Goal: Task Accomplishment & Management: Complete application form

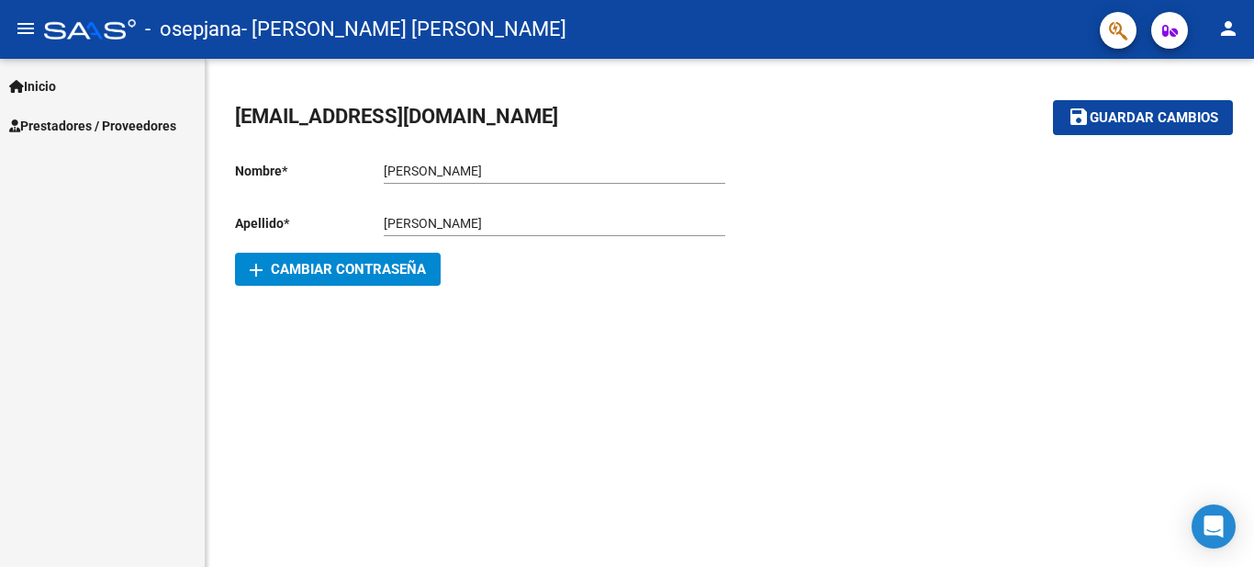
click at [140, 129] on span "Prestadores / Proveedores" at bounding box center [92, 126] width 167 height 20
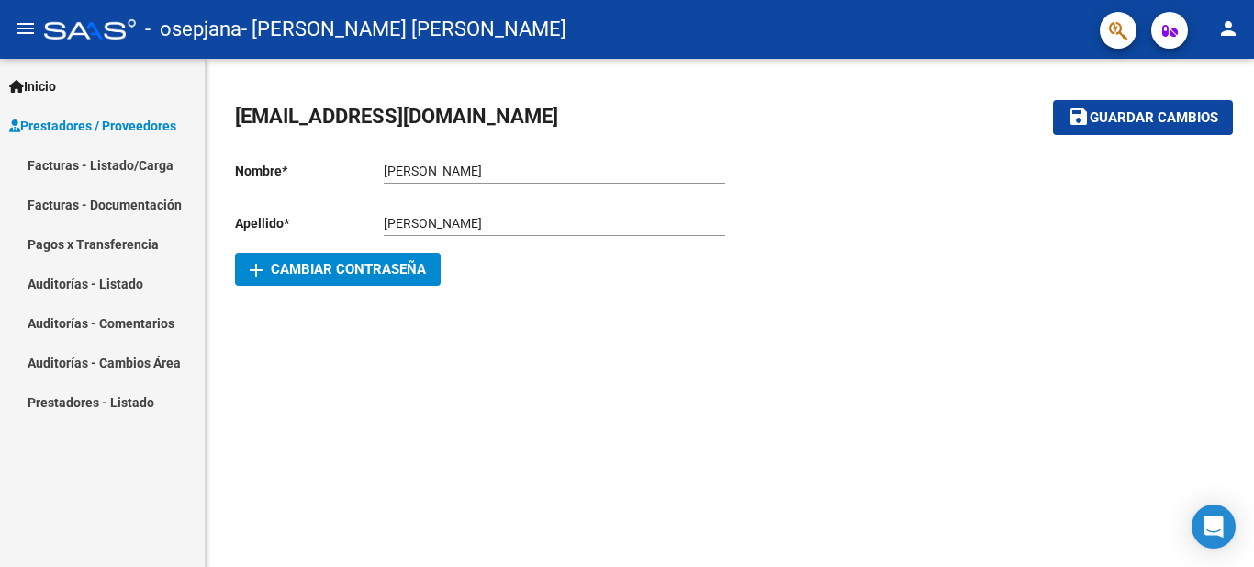
click at [129, 166] on link "Facturas - Listado/Carga" at bounding box center [102, 164] width 205 height 39
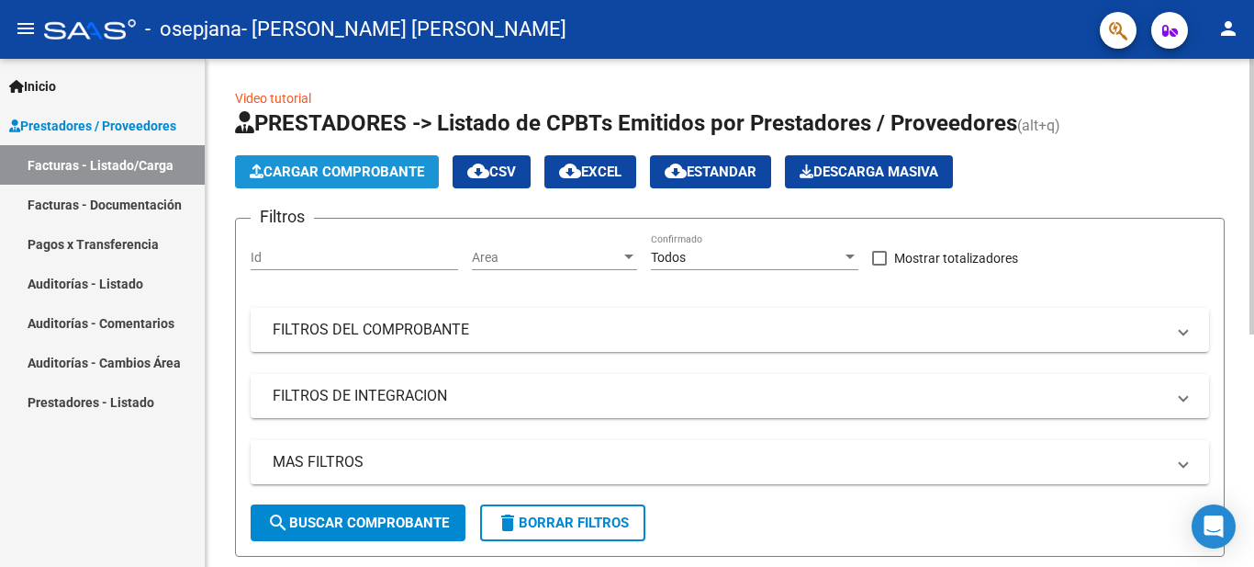
click at [310, 167] on span "Cargar Comprobante" at bounding box center [337, 171] width 174 height 17
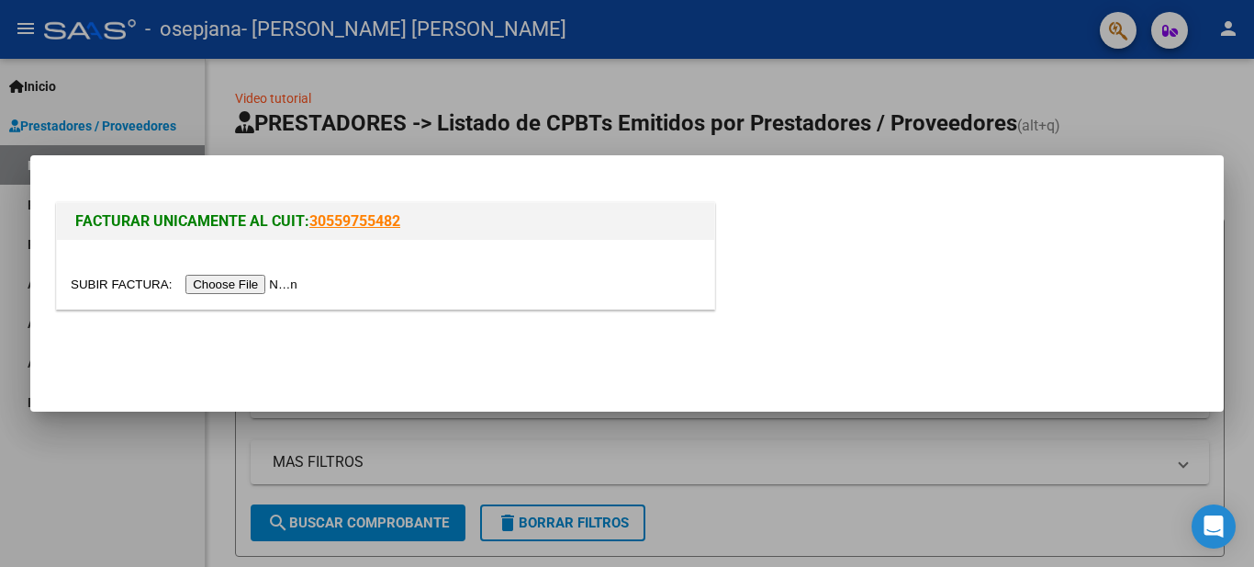
click at [244, 282] on input "file" at bounding box center [187, 284] width 232 height 19
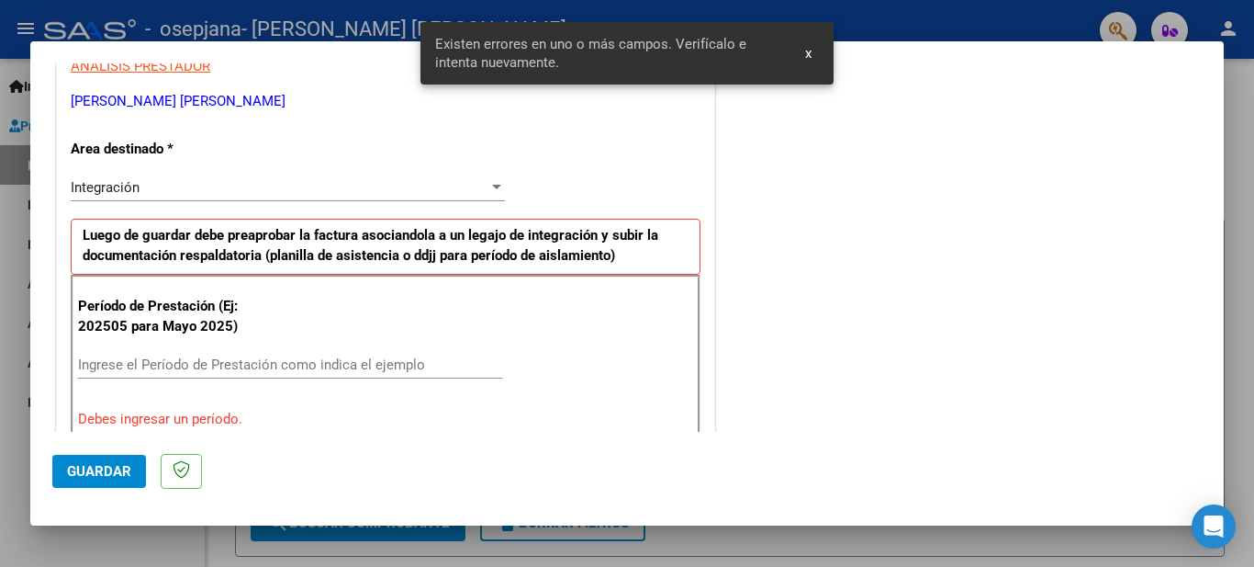
scroll to position [329, 0]
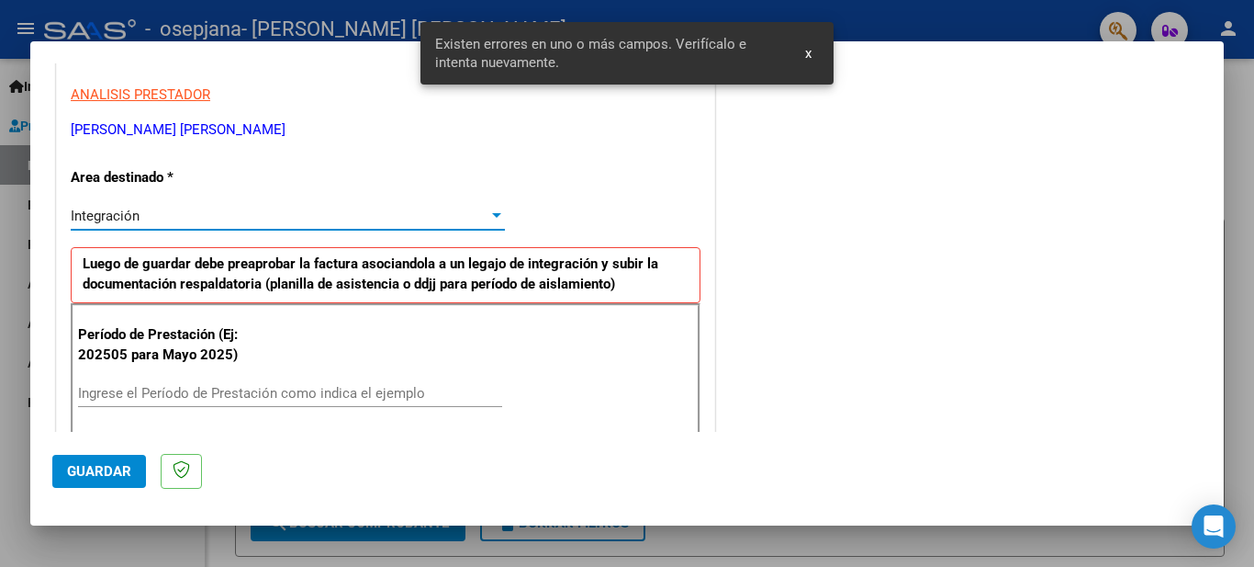
click at [165, 217] on div "Integración" at bounding box center [280, 216] width 418 height 17
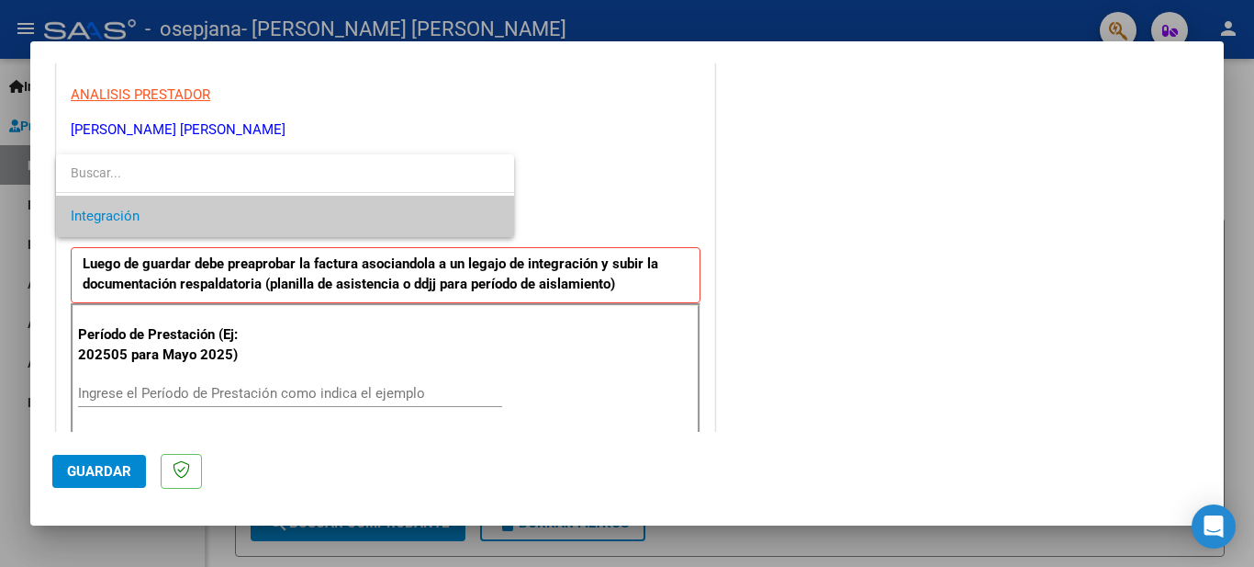
click at [154, 383] on div at bounding box center [627, 283] width 1254 height 567
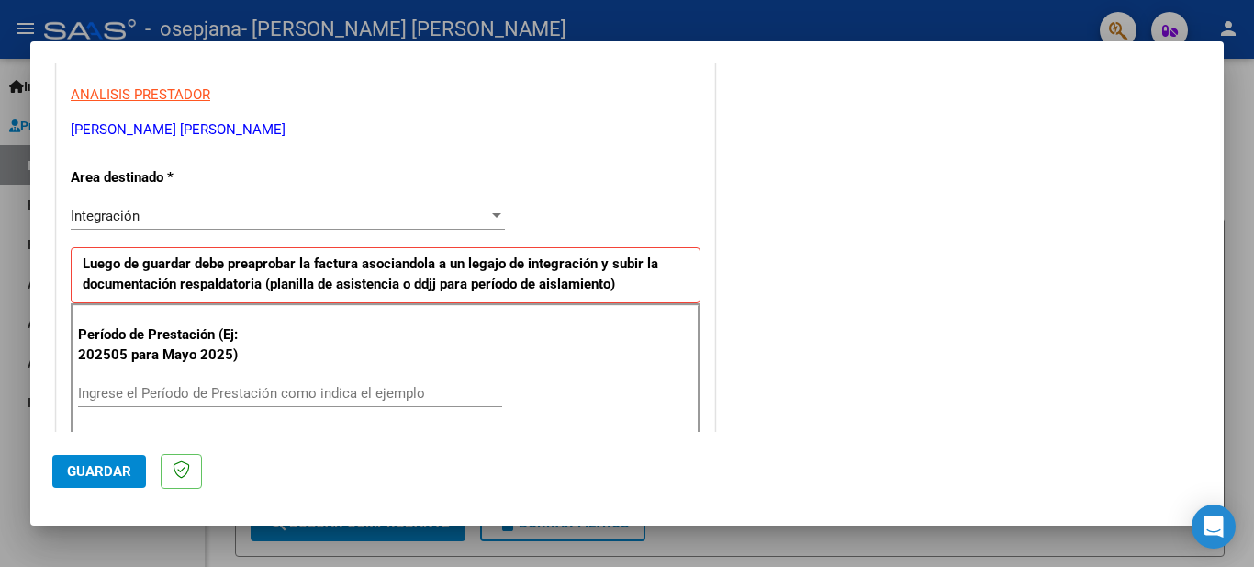
click at [141, 387] on input "Ingrese el Período de Prestación como indica el ejemplo" at bounding box center [290, 393] width 424 height 17
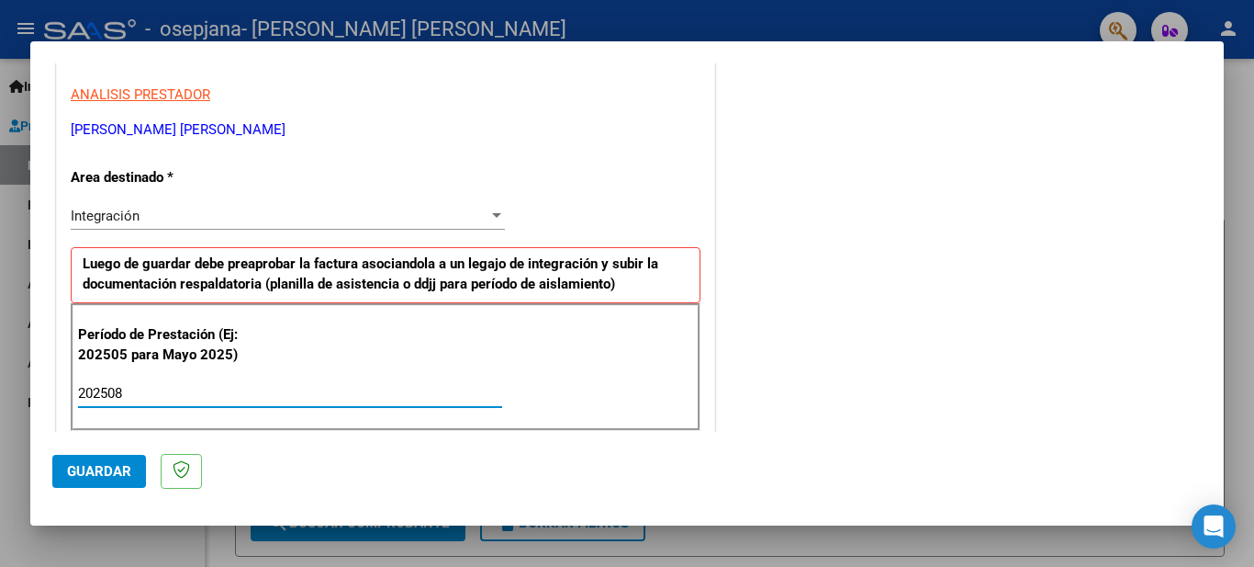
type input "202508"
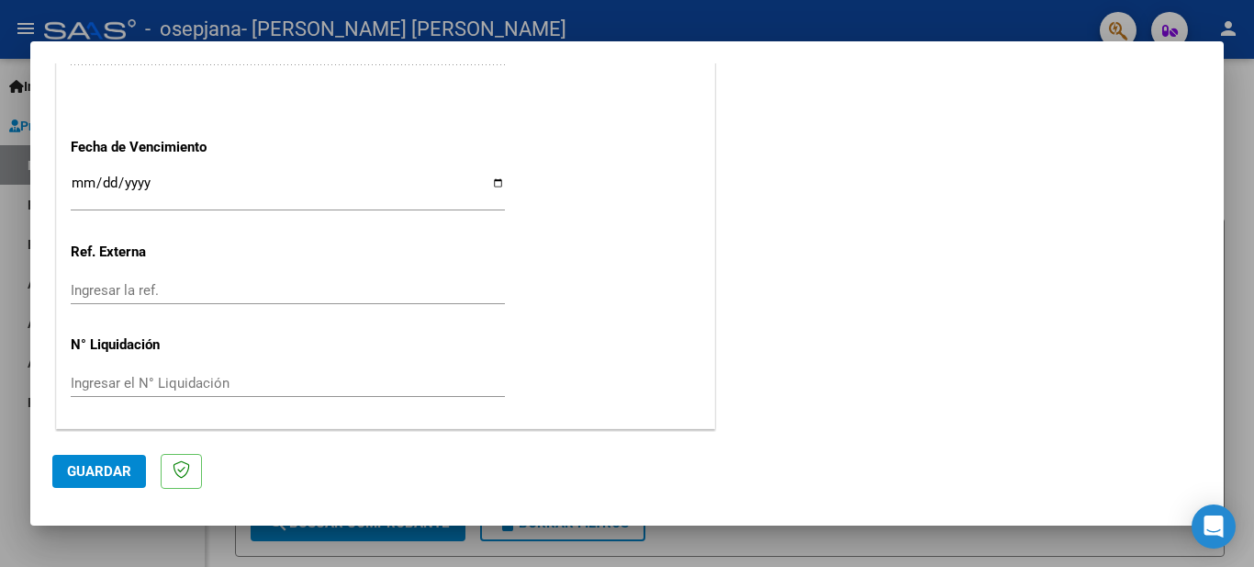
scroll to position [1155, 0]
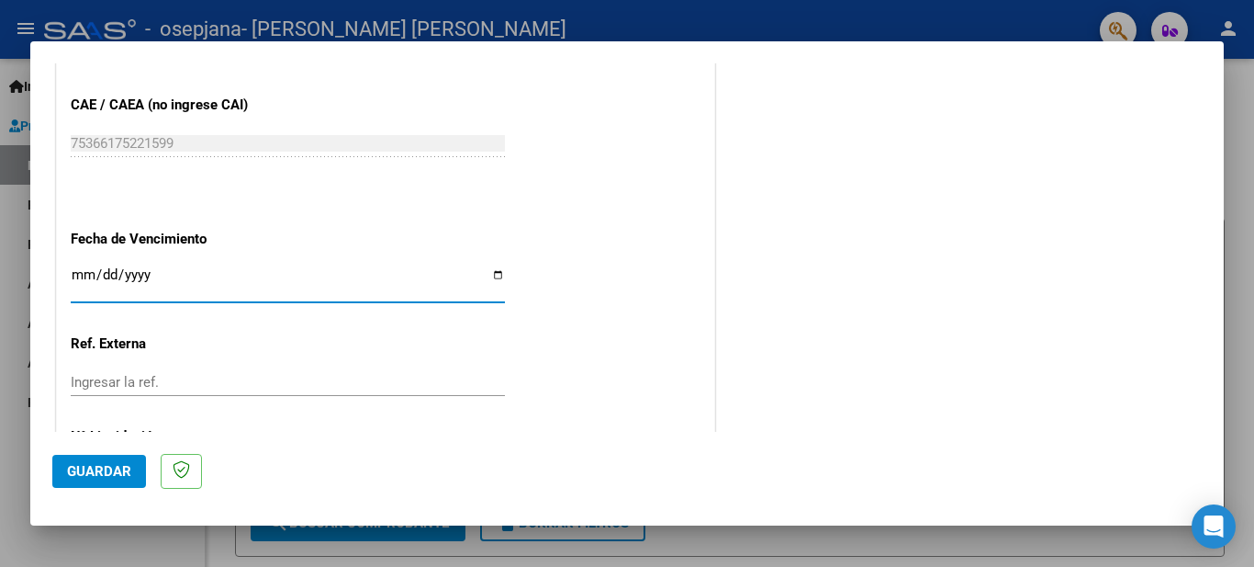
click at [185, 269] on input "Ingresar la fecha" at bounding box center [288, 281] width 434 height 29
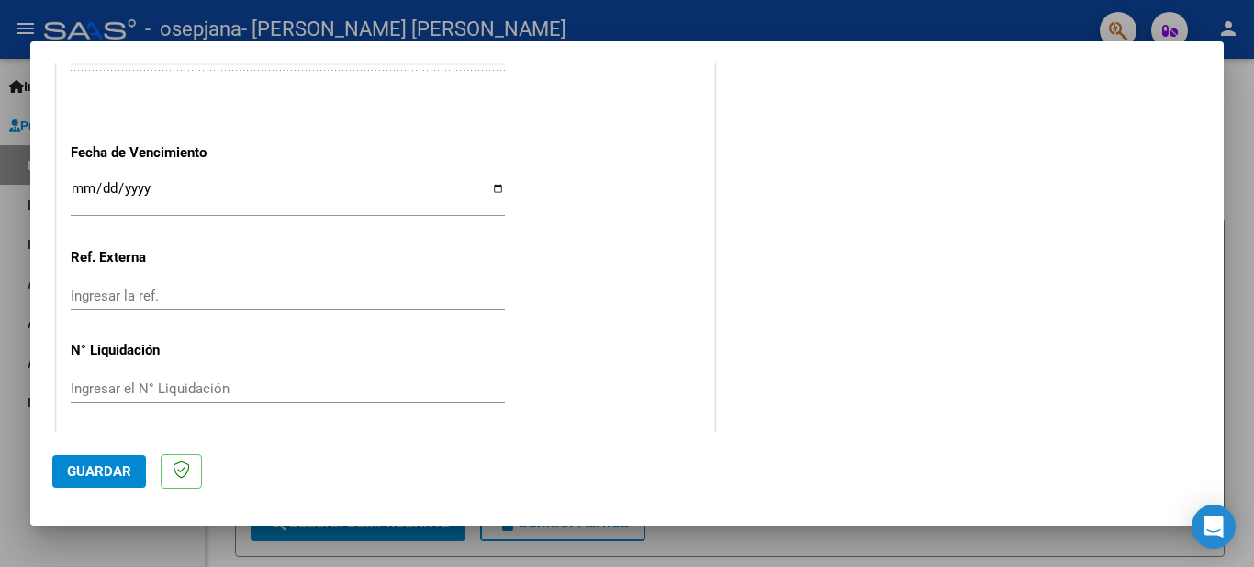
scroll to position [1248, 0]
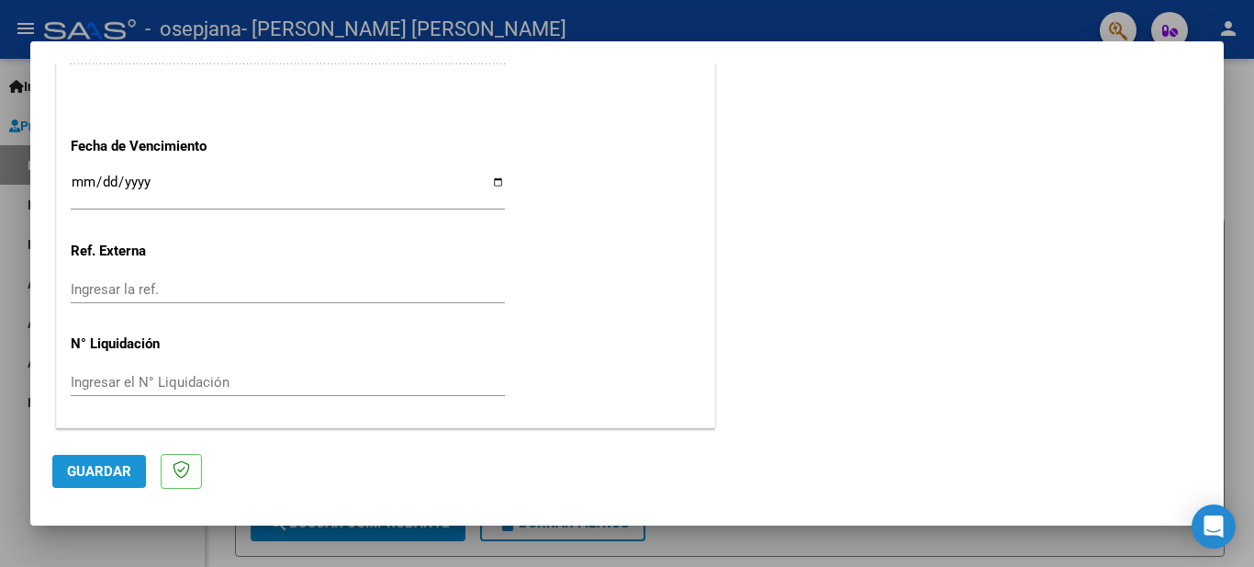
click at [107, 468] on span "Guardar" at bounding box center [99, 471] width 64 height 17
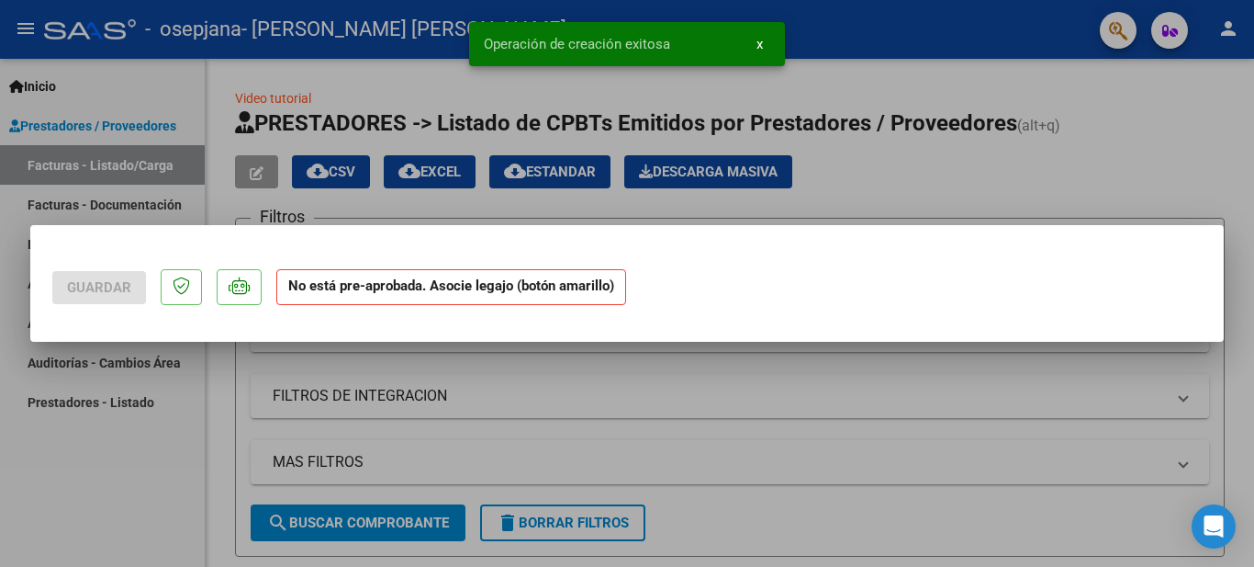
scroll to position [0, 0]
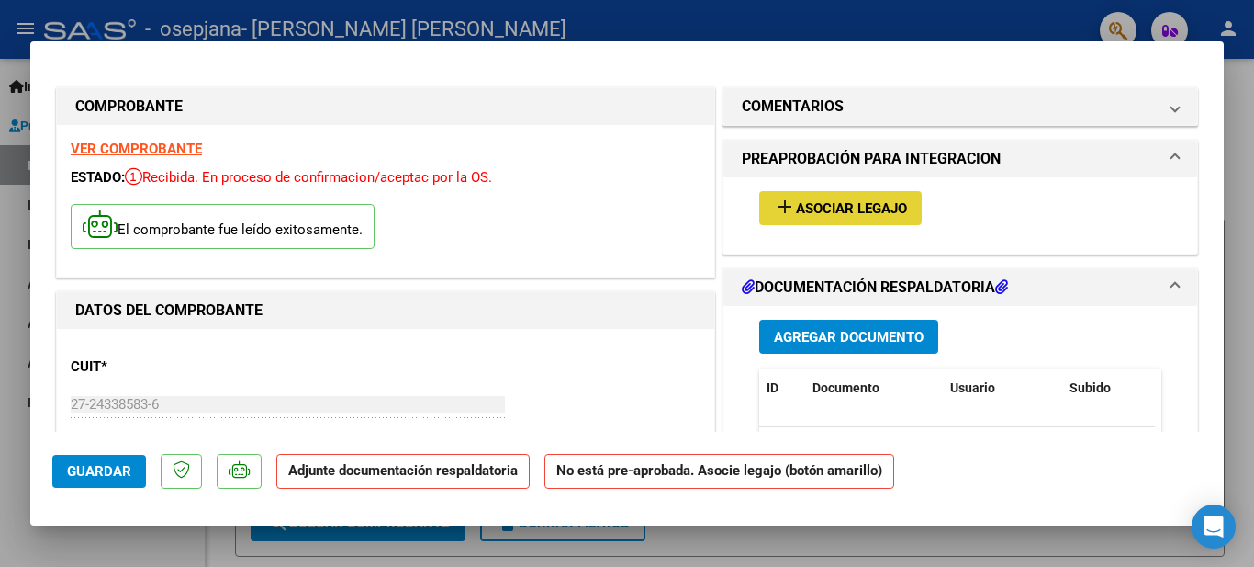
click at [865, 201] on span "Asociar Legajo" at bounding box center [851, 208] width 111 height 17
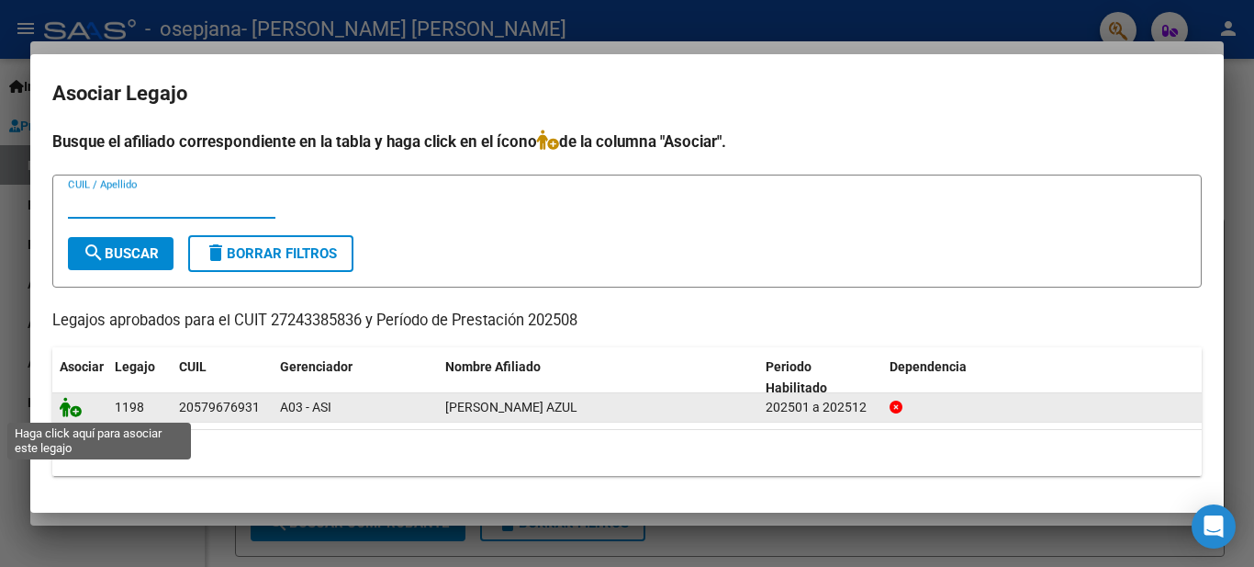
click at [73, 406] on icon at bounding box center [71, 407] width 22 height 20
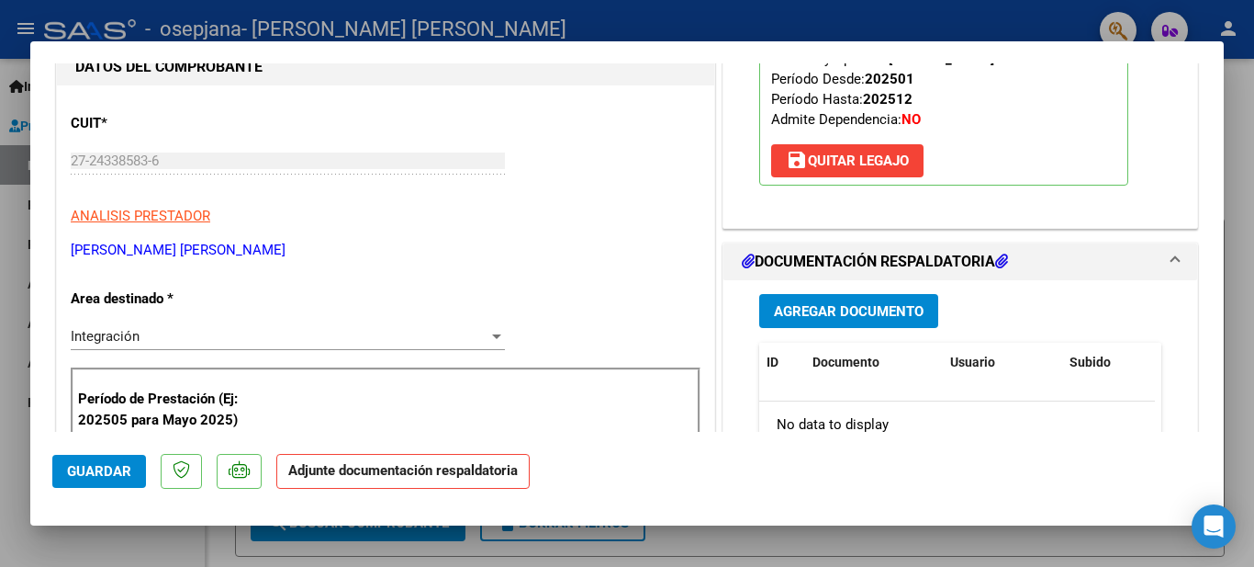
scroll to position [275, 0]
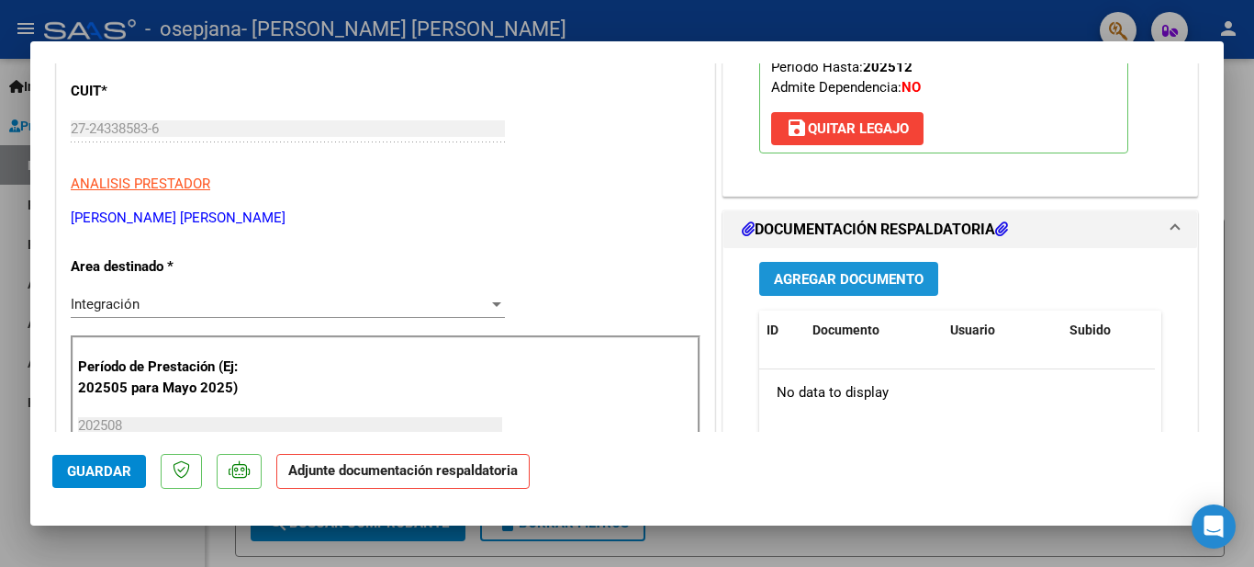
click at [824, 275] on span "Agregar Documento" at bounding box center [849, 279] width 150 height 17
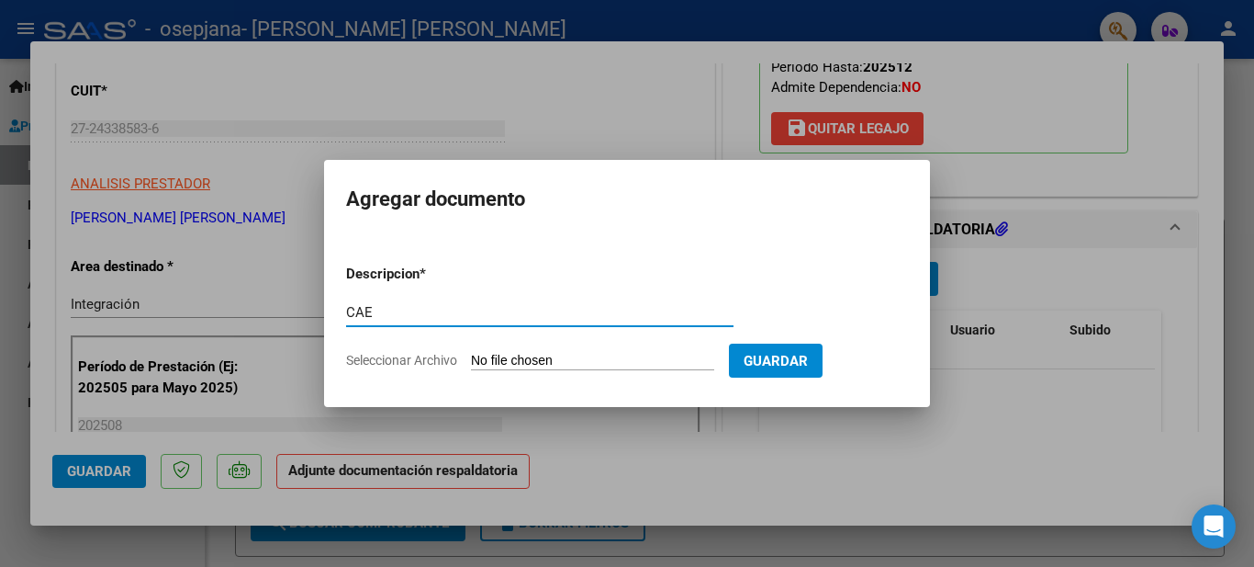
type input "CAE"
click at [514, 355] on input "Seleccionar Archivo" at bounding box center [592, 361] width 243 height 17
type input "C:\fakepath\CAE.png"
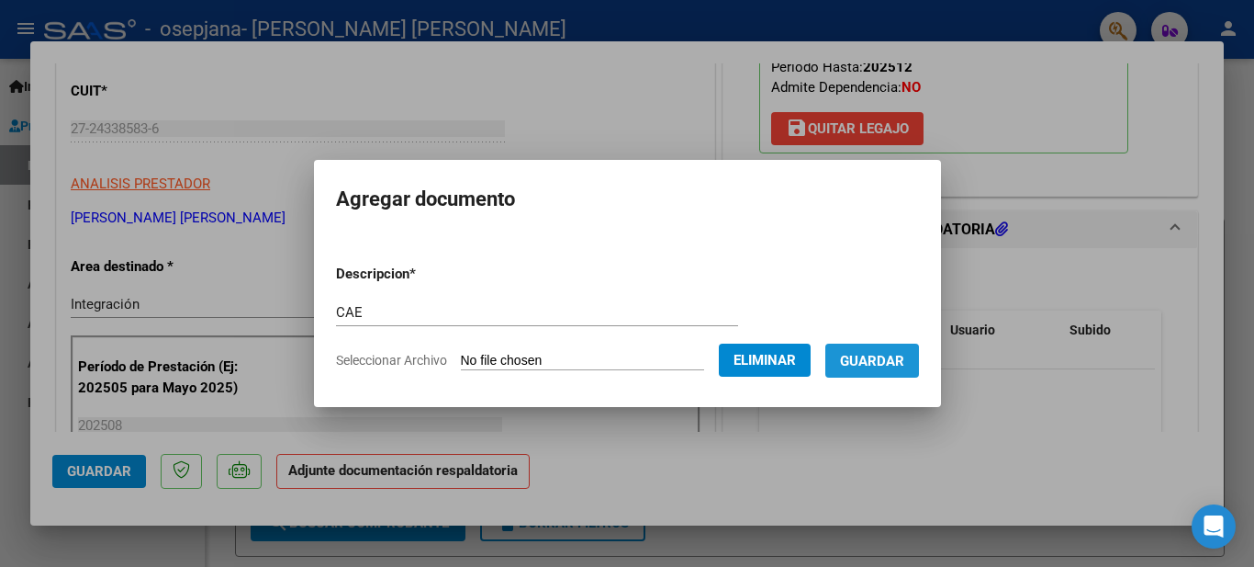
click at [886, 361] on span "Guardar" at bounding box center [872, 361] width 64 height 17
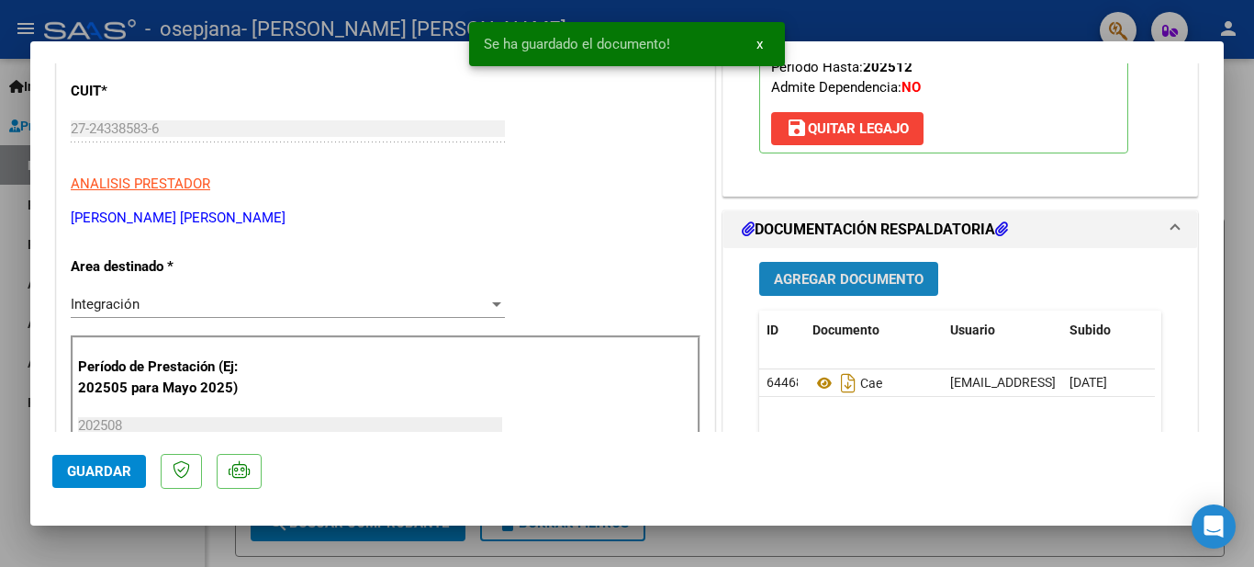
click at [841, 269] on button "Agregar Documento" at bounding box center [848, 279] width 179 height 34
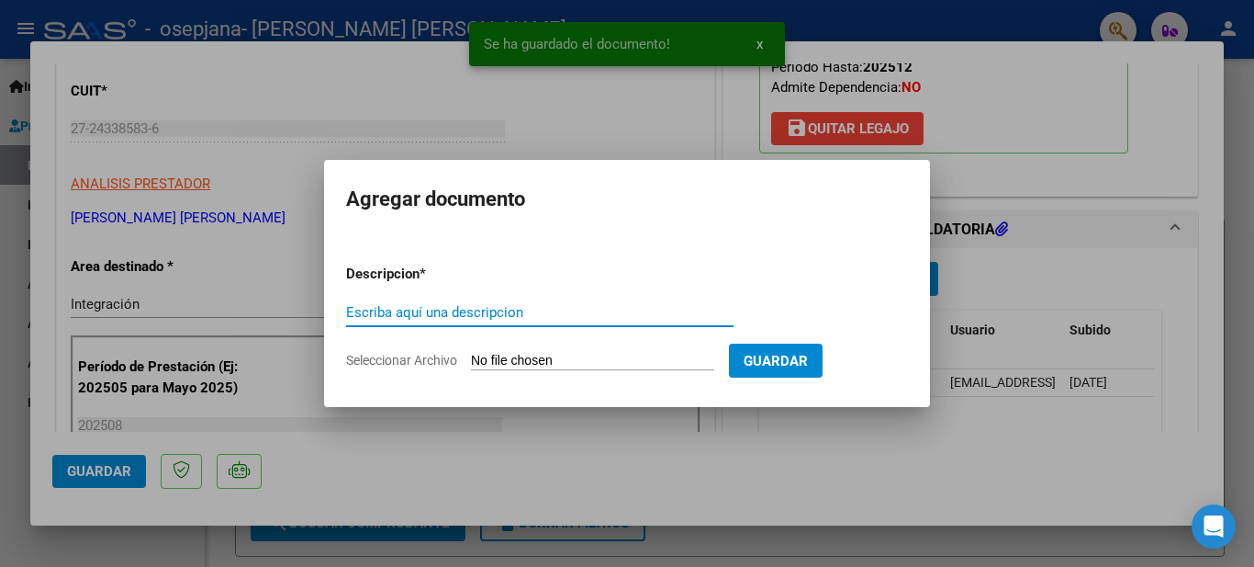
click at [481, 313] on input "Escriba aquí una descripcion" at bounding box center [540, 312] width 388 height 17
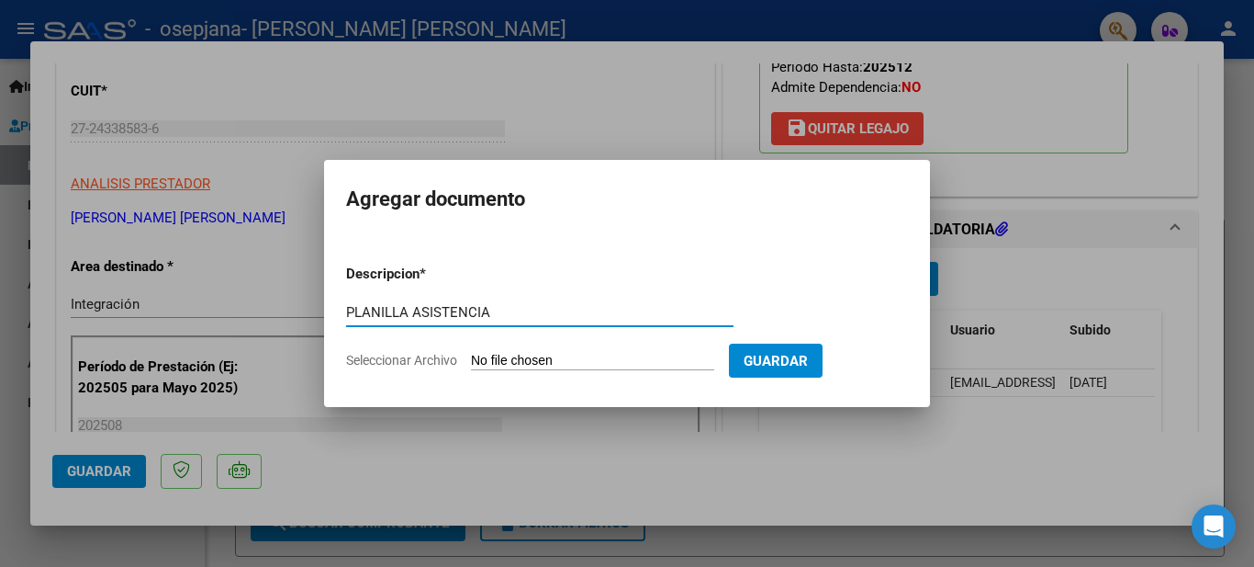
type input "PLANILLA ASISTENCIA"
click at [498, 355] on input "Seleccionar Archivo" at bounding box center [592, 361] width 243 height 17
type input "C:\fakepath\PLL ASIS.pdf"
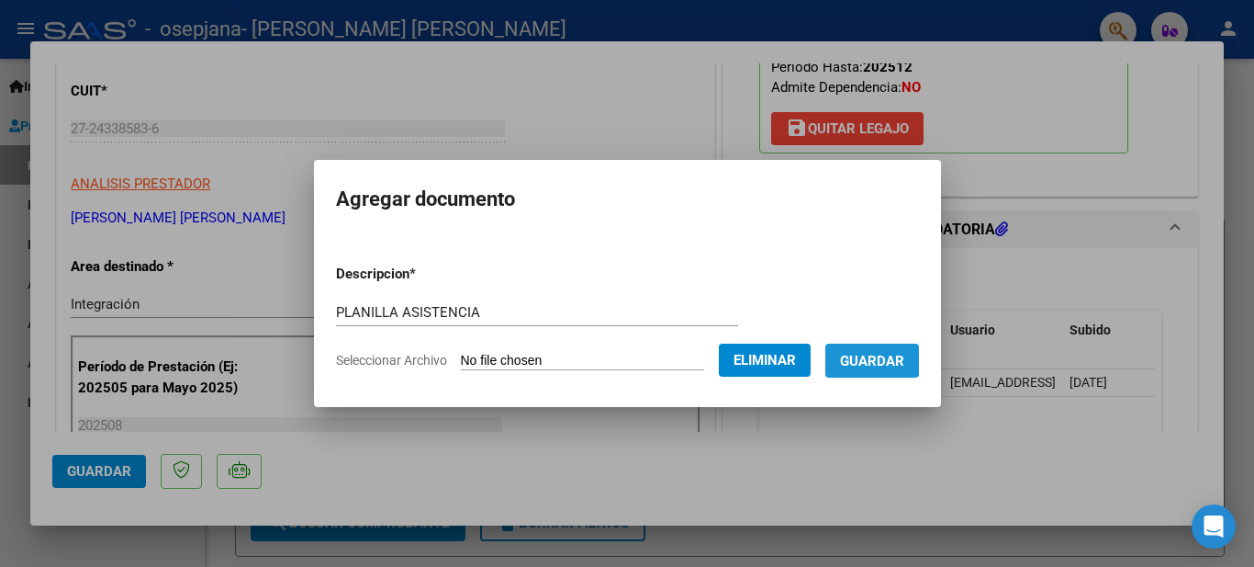
click at [901, 365] on span "Guardar" at bounding box center [872, 361] width 64 height 17
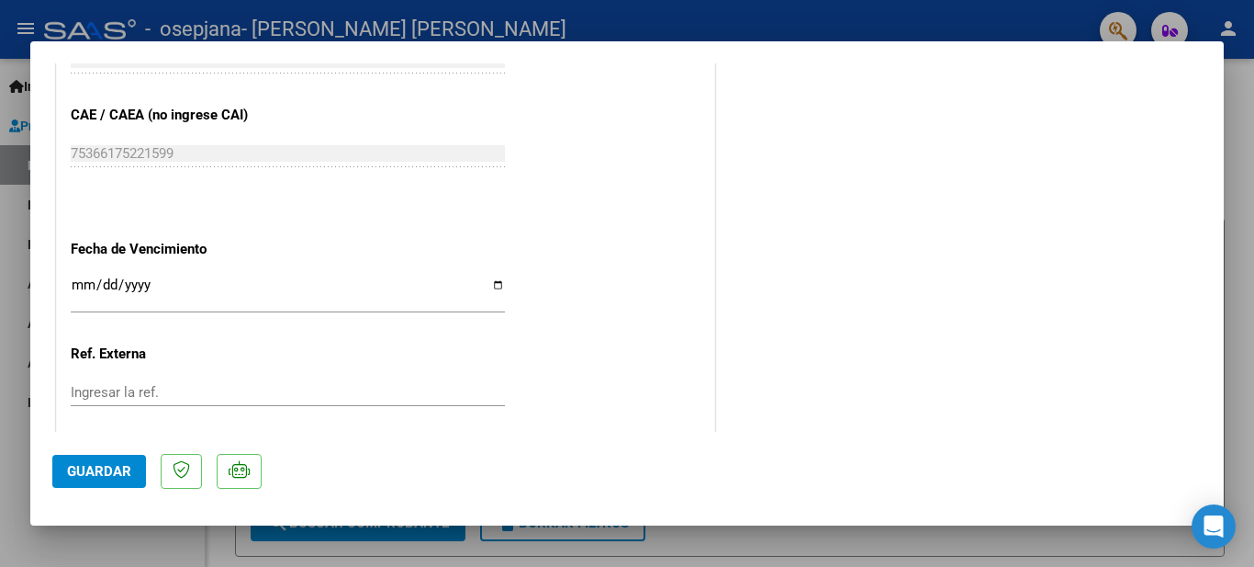
scroll to position [1275, 0]
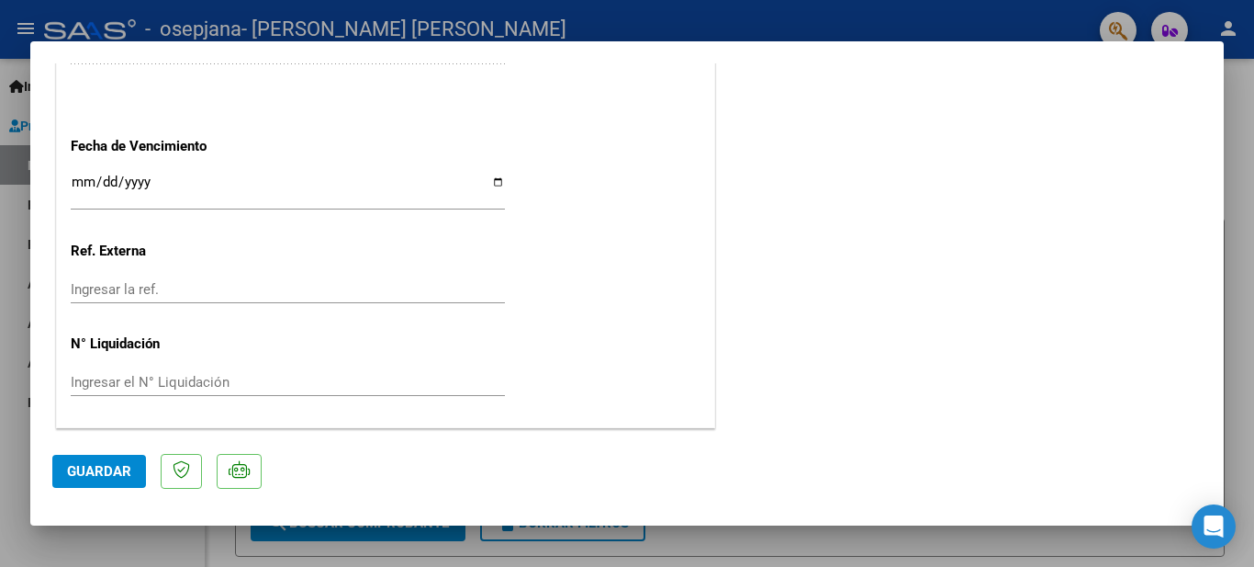
click at [73, 462] on button "Guardar" at bounding box center [99, 471] width 94 height 33
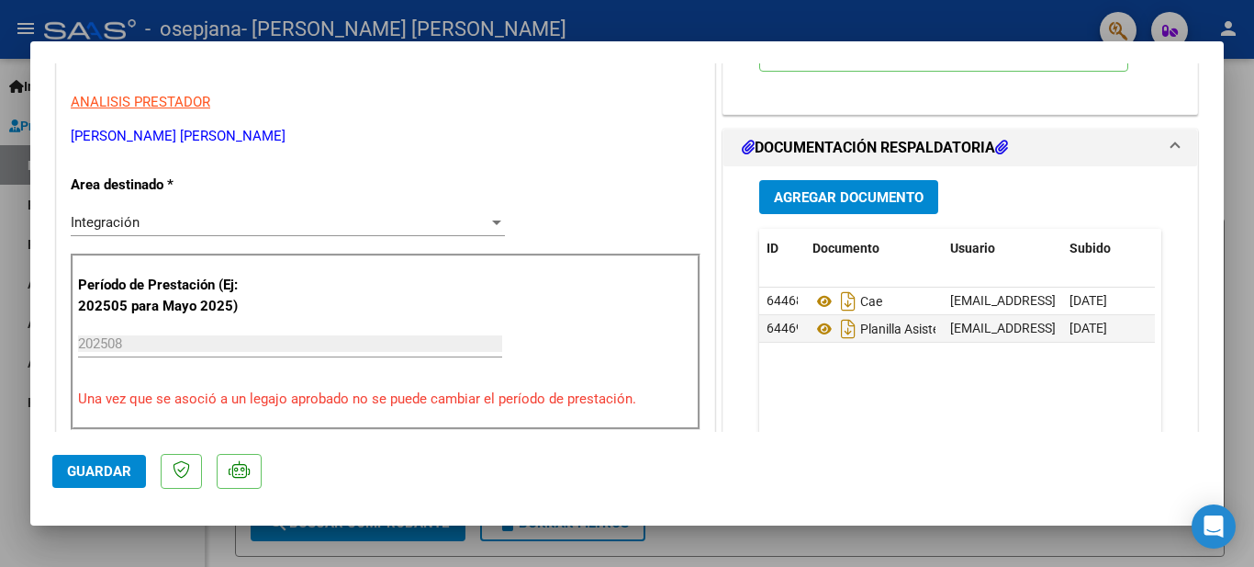
scroll to position [0, 0]
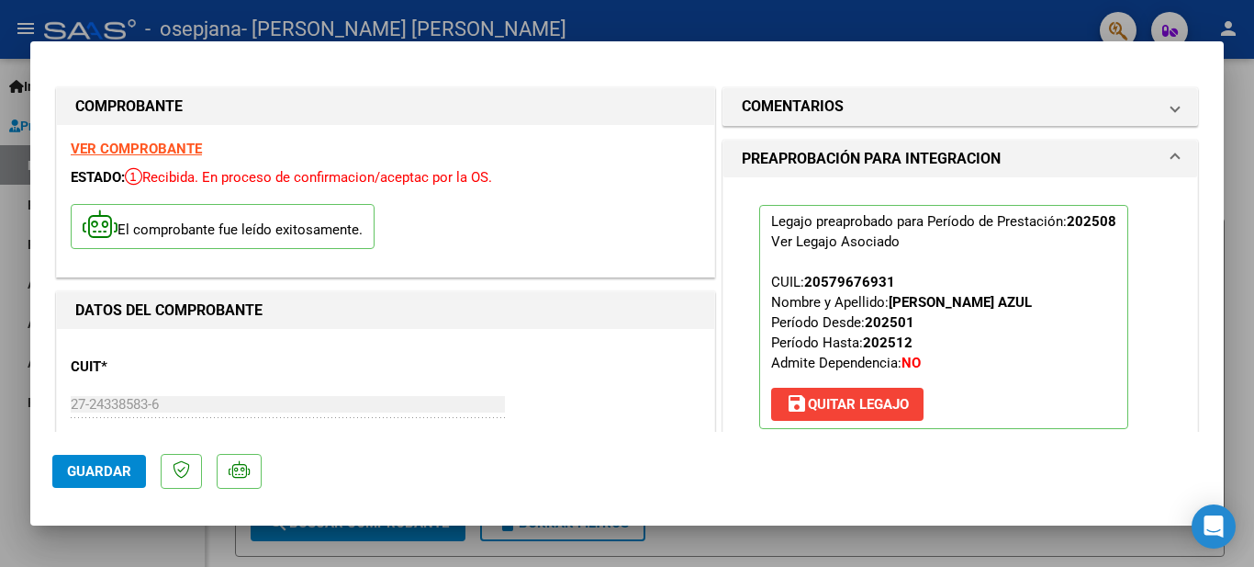
type input "$ 0,00"
